Goal: Task Accomplishment & Management: Manage account settings

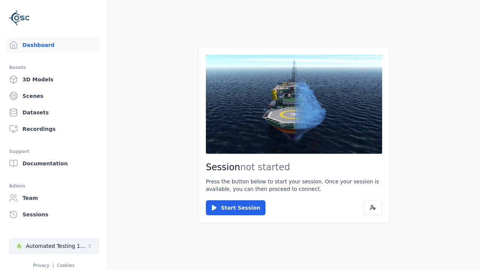
click at [54, 246] on div "Automated Testing 1 - Playwright" at bounding box center [56, 245] width 61 height 7
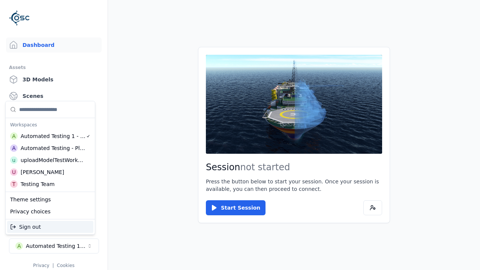
click at [50, 148] on div "Automated Testing - Playwright" at bounding box center [53, 147] width 65 height 7
click at [240, 135] on html "Support Dashboard Assets 3D Models Scenes Datasets Recordings Support Documenta…" at bounding box center [240, 135] width 480 height 270
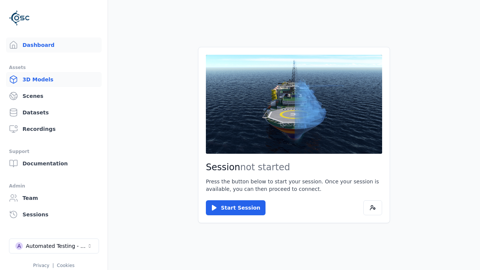
click at [54, 79] on link "3D Models" at bounding box center [54, 79] width 96 height 15
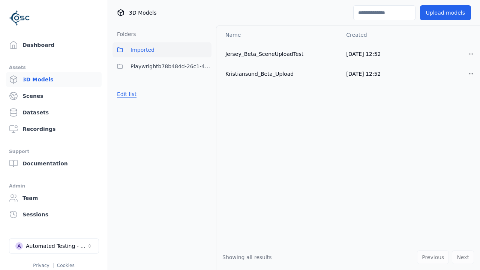
click at [126, 94] on button "Edit list" at bounding box center [126, 93] width 28 height 13
click at [134, 94] on link "Create folder" at bounding box center [134, 93] width 34 height 7
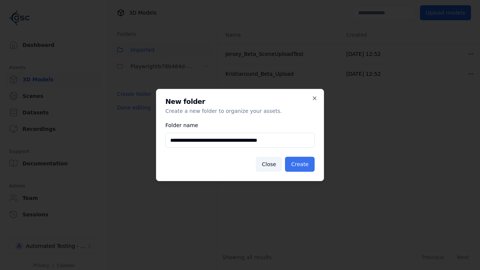
type input "**********"
click at [299, 164] on button "Create" at bounding box center [300, 164] width 30 height 15
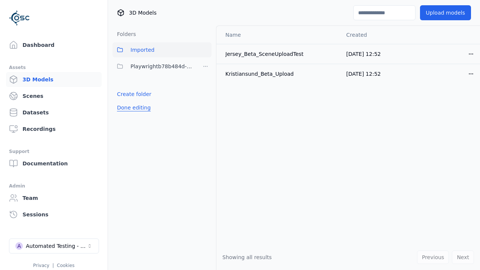
click at [134, 108] on button "Done editing" at bounding box center [133, 107] width 43 height 13
click at [126, 111] on button "Edit list" at bounding box center [126, 110] width 28 height 13
click at [205, 83] on html "Support Dashboard Assets 3D Models Scenes Datasets Recordings Support Documenta…" at bounding box center [240, 135] width 480 height 270
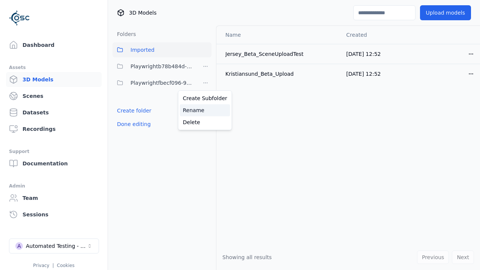
click at [205, 110] on div "Rename" at bounding box center [205, 110] width 50 height 12
